Goal: Information Seeking & Learning: Learn about a topic

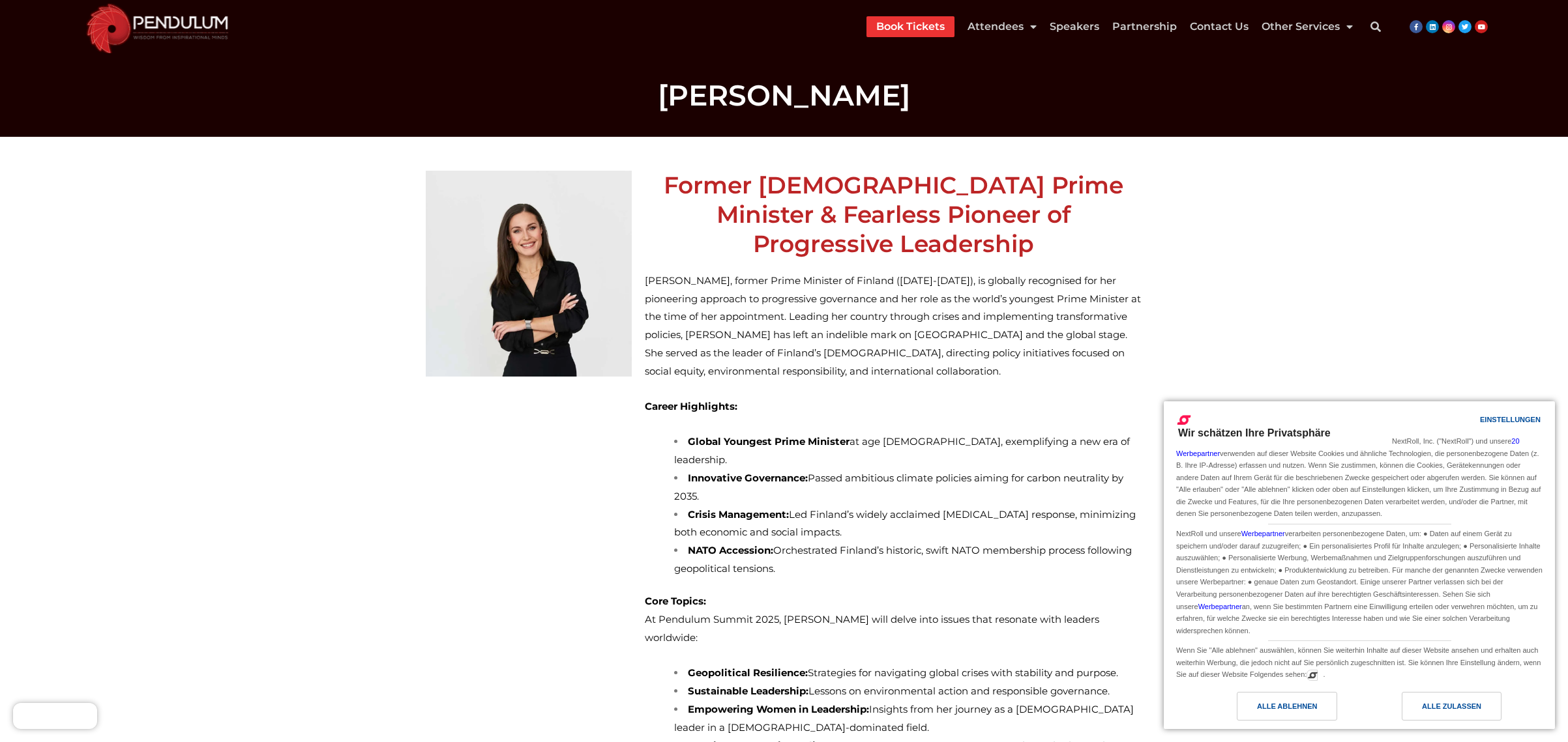
click at [593, 282] on img at bounding box center [528, 273] width 206 height 206
click at [550, 270] on img at bounding box center [528, 273] width 206 height 206
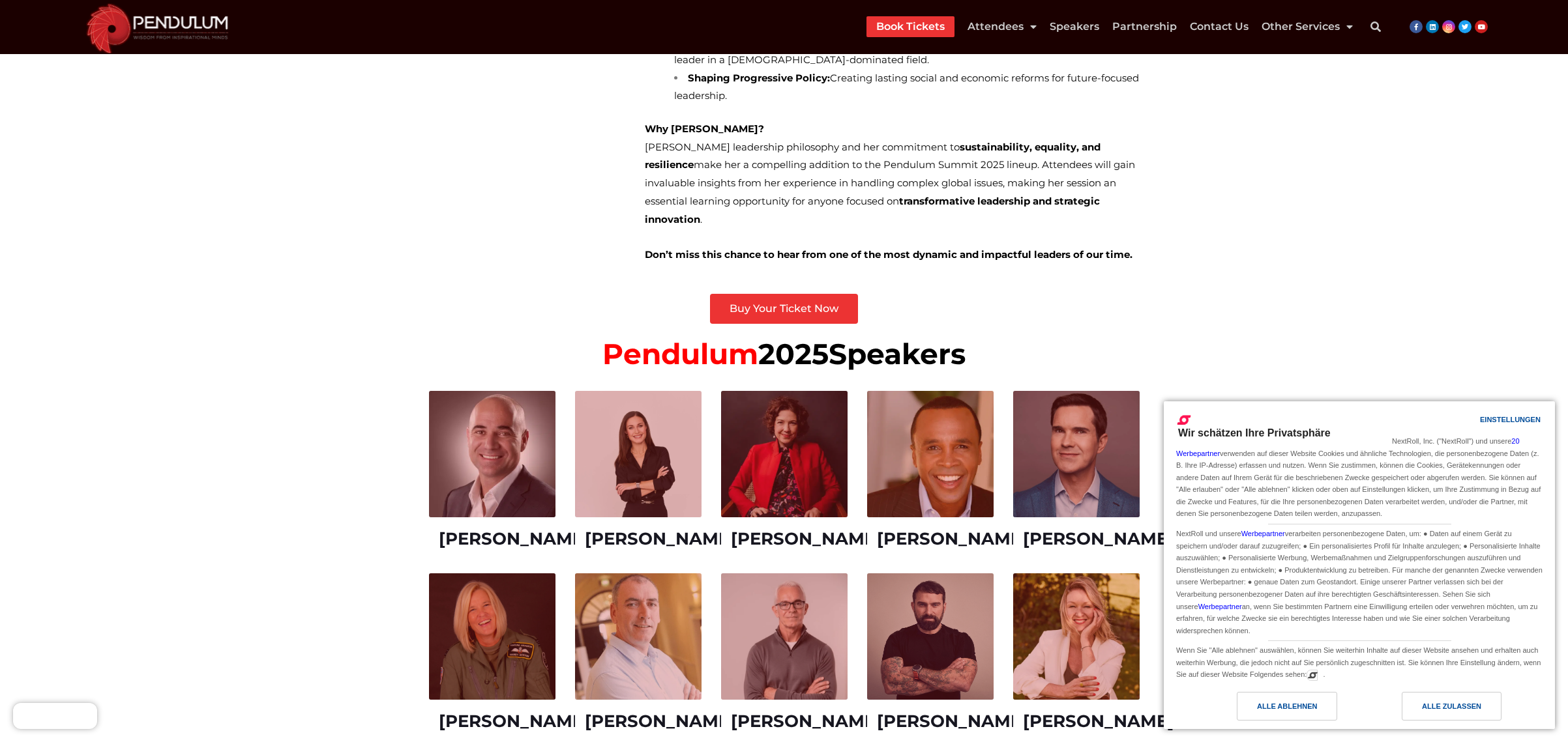
scroll to position [717, 0]
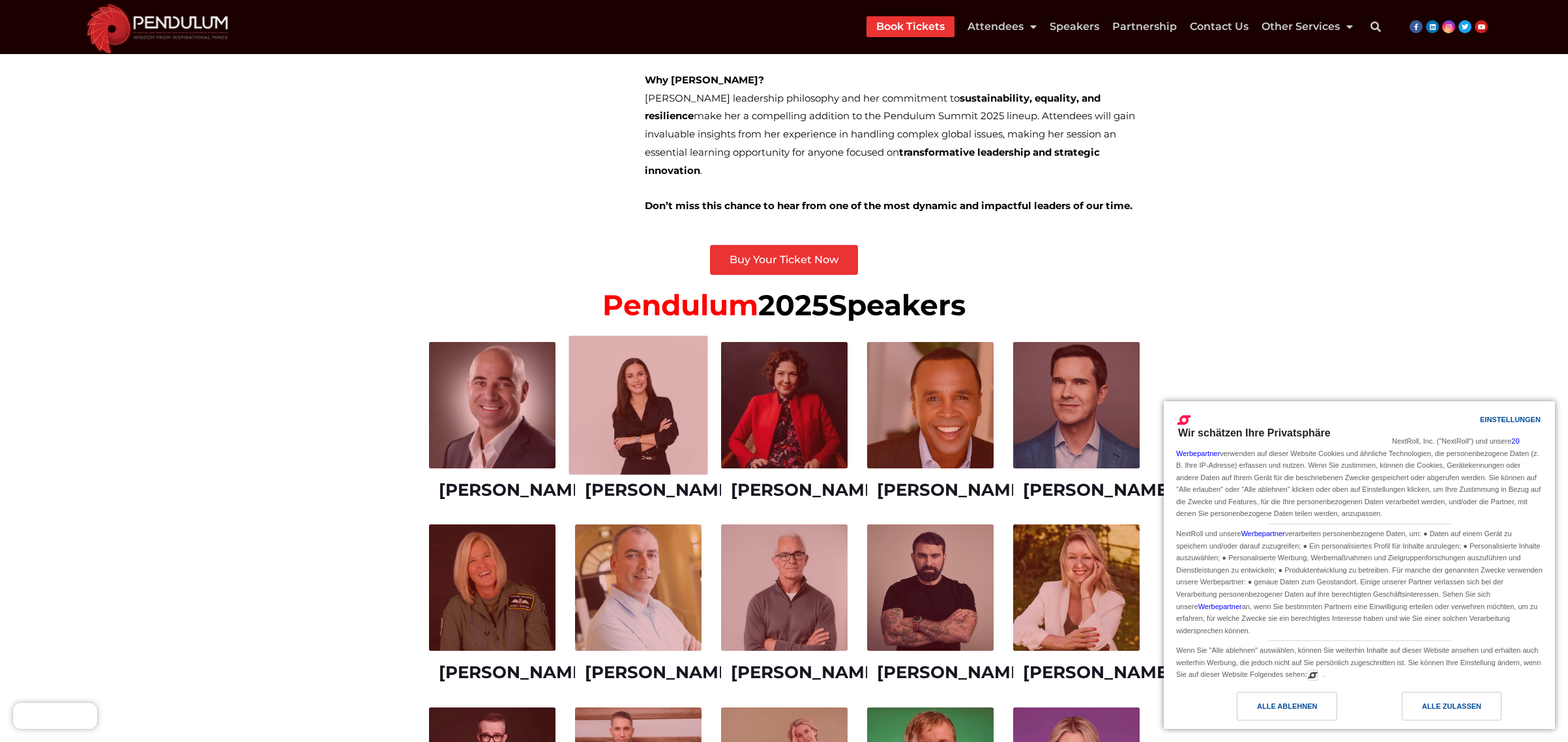
click at [580, 335] on link at bounding box center [638, 404] width 139 height 139
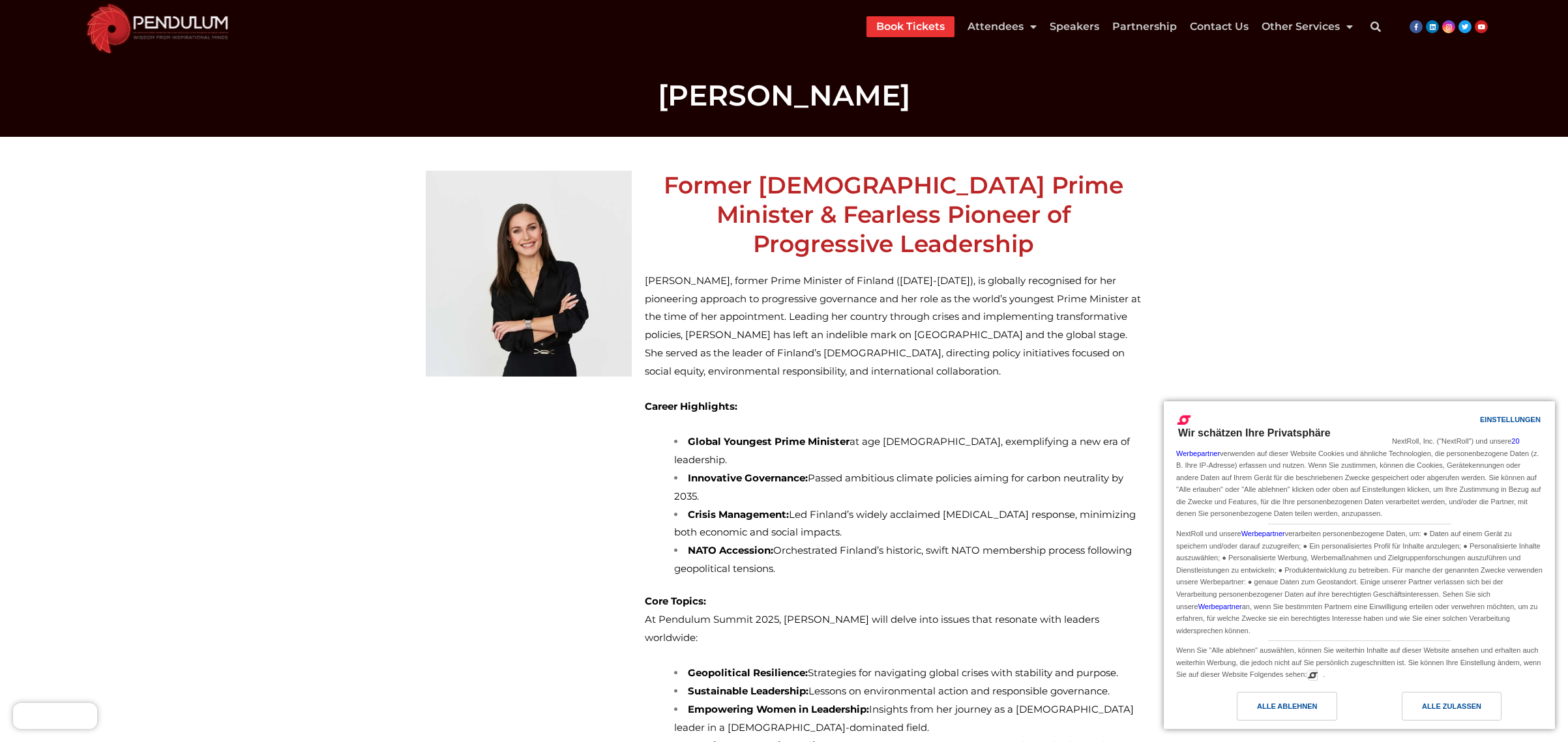
scroll to position [521, 0]
click at [1422, 703] on div "Alle zulassen" at bounding box center [1451, 706] width 100 height 29
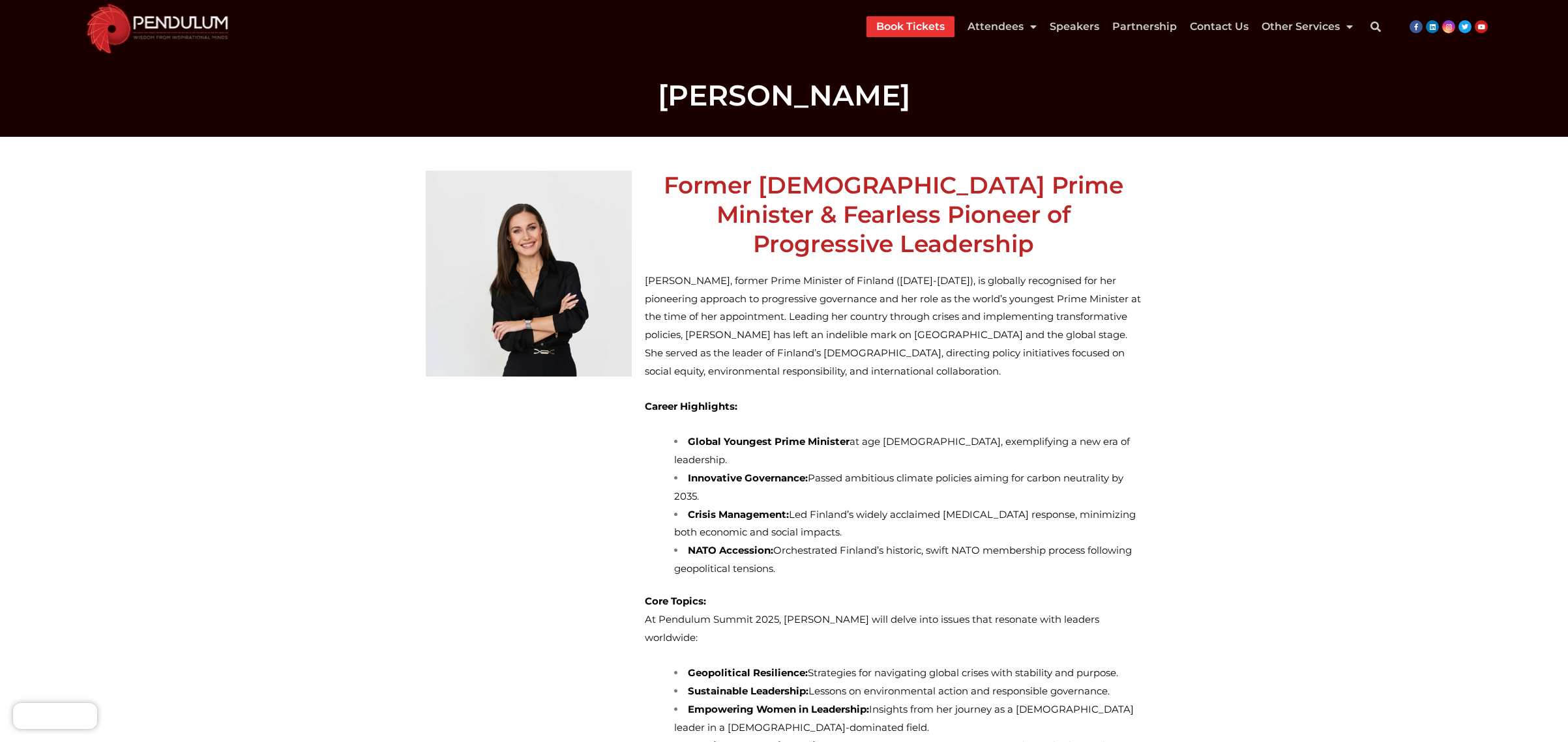
scroll to position [782, 0]
click at [543, 272] on img at bounding box center [528, 273] width 206 height 206
